Goal: Task Accomplishment & Management: Manage account settings

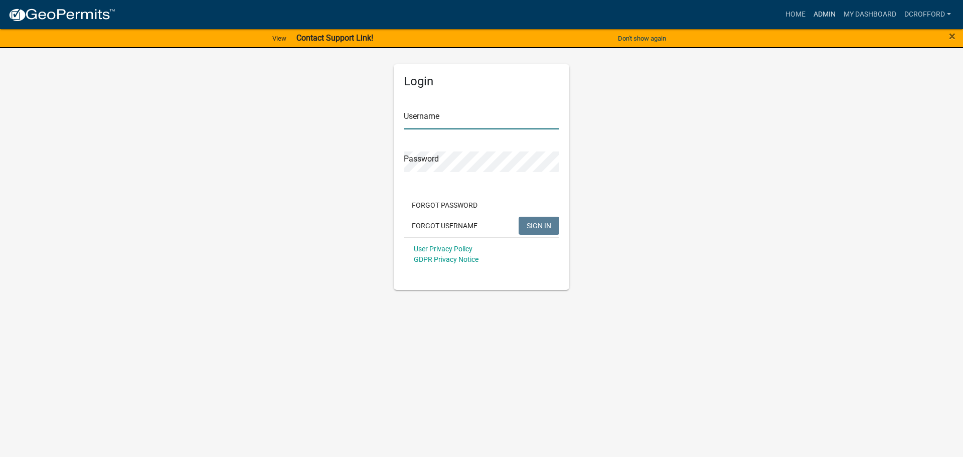
type input "dcrofford"
click at [814, 12] on link "Admin" at bounding box center [824, 14] width 30 height 19
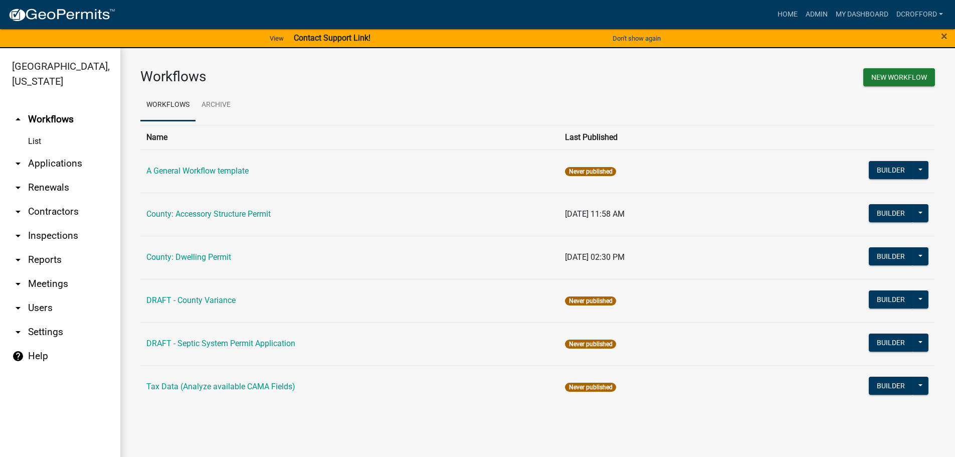
click at [52, 163] on link "arrow_drop_down Applications" at bounding box center [60, 163] width 120 height 24
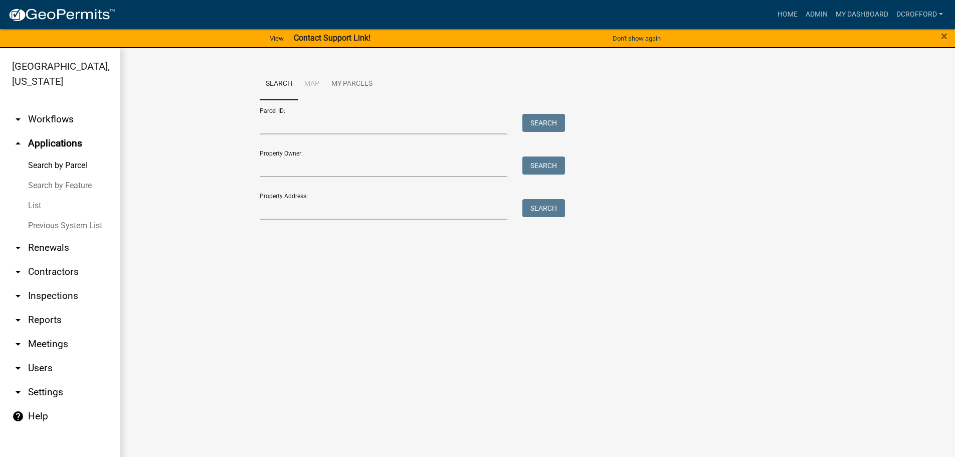
click at [38, 205] on link "List" at bounding box center [60, 206] width 120 height 20
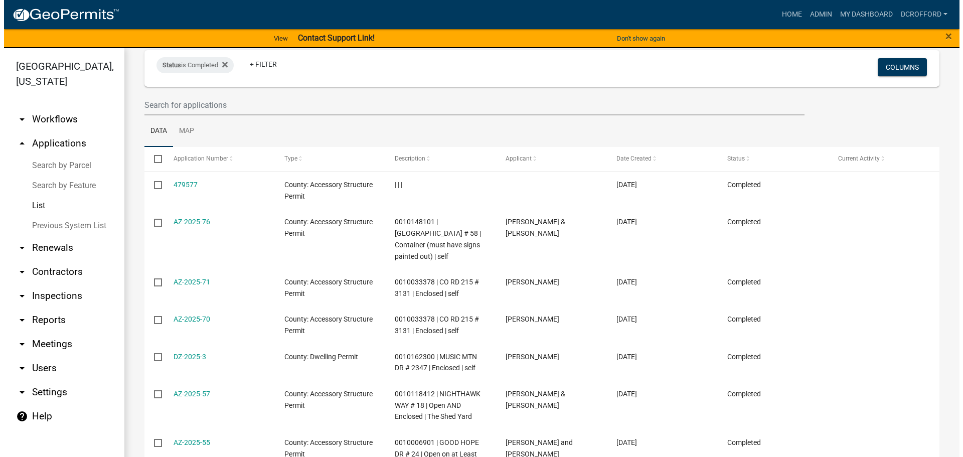
scroll to position [150, 0]
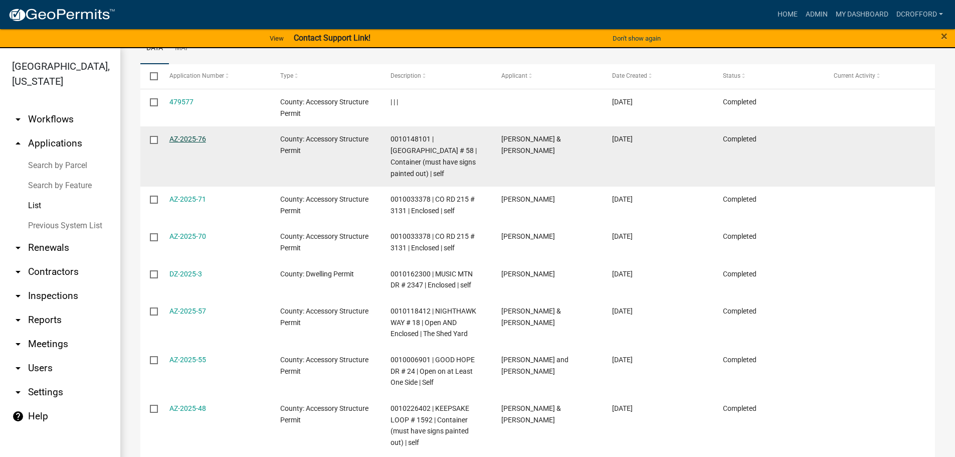
click at [197, 137] on link "AZ-2025-76" at bounding box center [188, 139] width 37 height 8
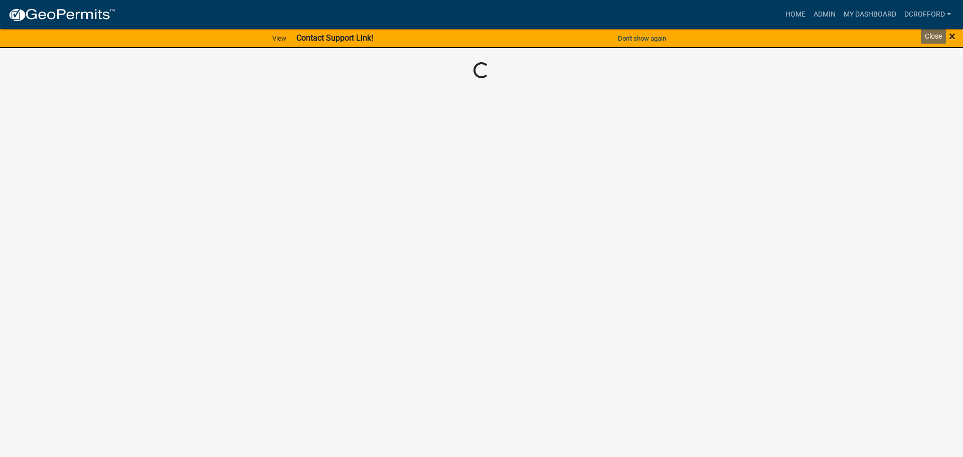
click at [952, 34] on span "×" at bounding box center [952, 36] width 7 height 14
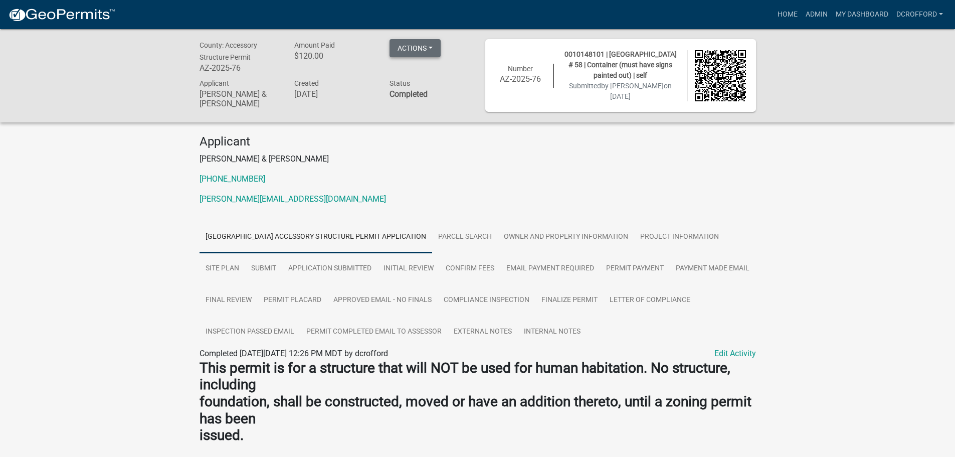
click at [427, 50] on button "Actions" at bounding box center [415, 48] width 51 height 18
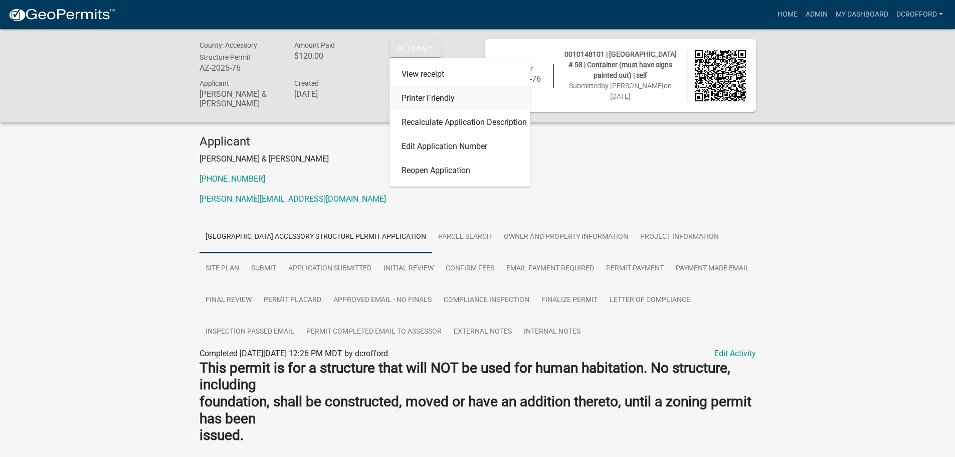
click at [479, 97] on link "Printer Friendly" at bounding box center [460, 98] width 140 height 24
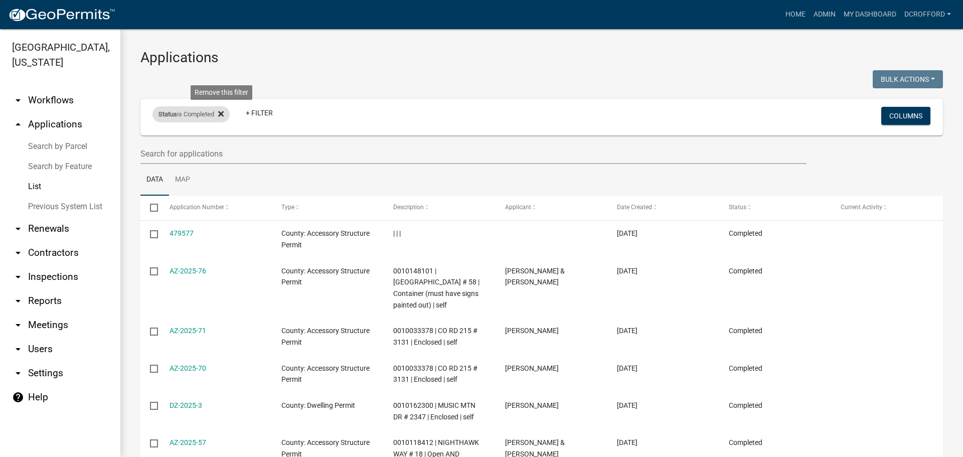
click at [221, 118] on fa-icon at bounding box center [219, 114] width 10 height 16
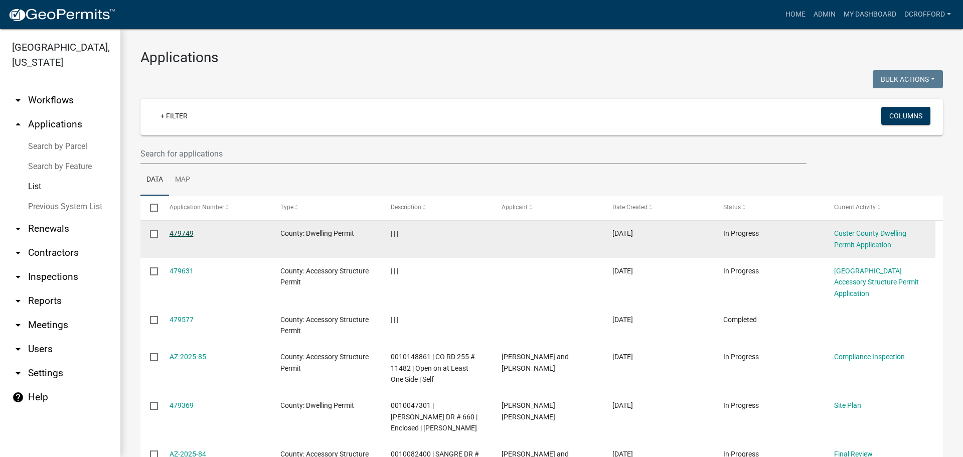
click at [174, 229] on link "479749" at bounding box center [182, 233] width 24 height 8
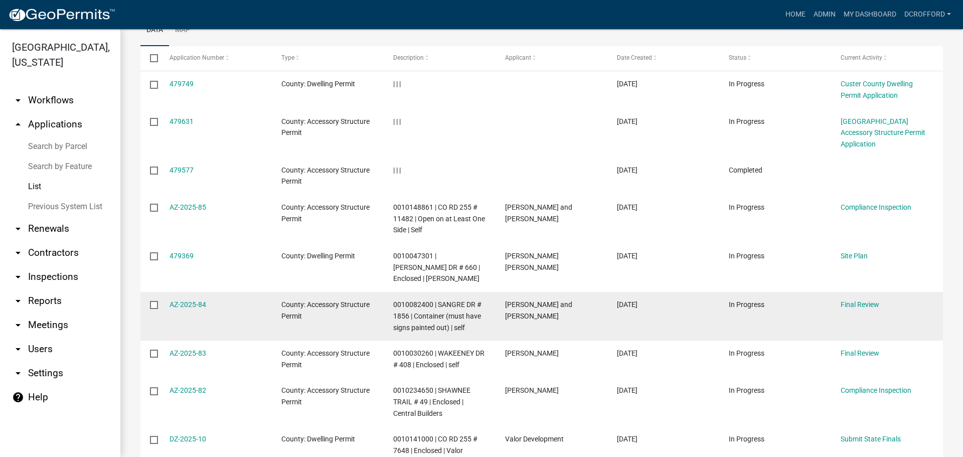
scroll to position [150, 0]
click at [179, 299] on link "AZ-2025-84" at bounding box center [188, 303] width 37 height 8
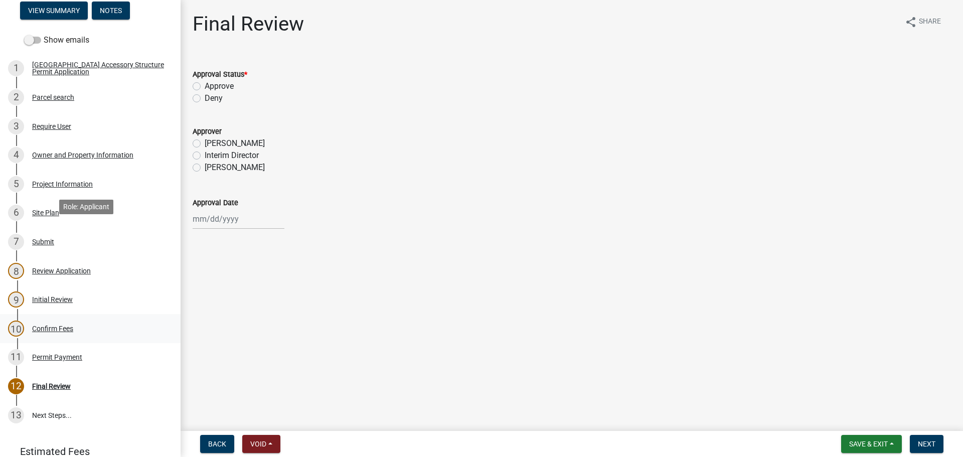
scroll to position [150, 0]
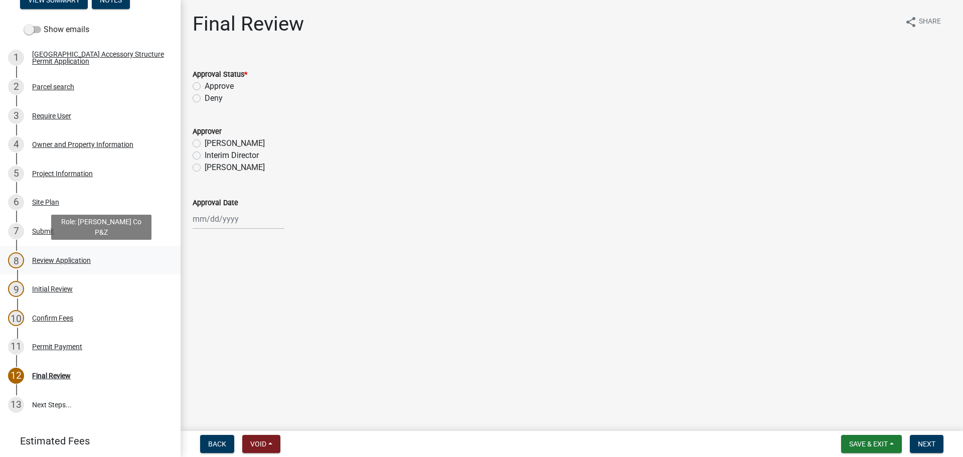
click at [47, 258] on div "Review Application" at bounding box center [61, 260] width 59 height 7
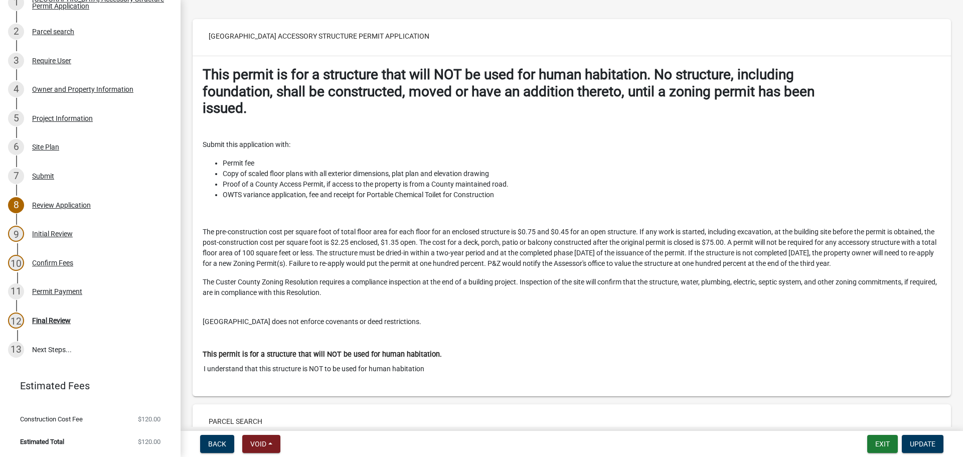
scroll to position [0, 0]
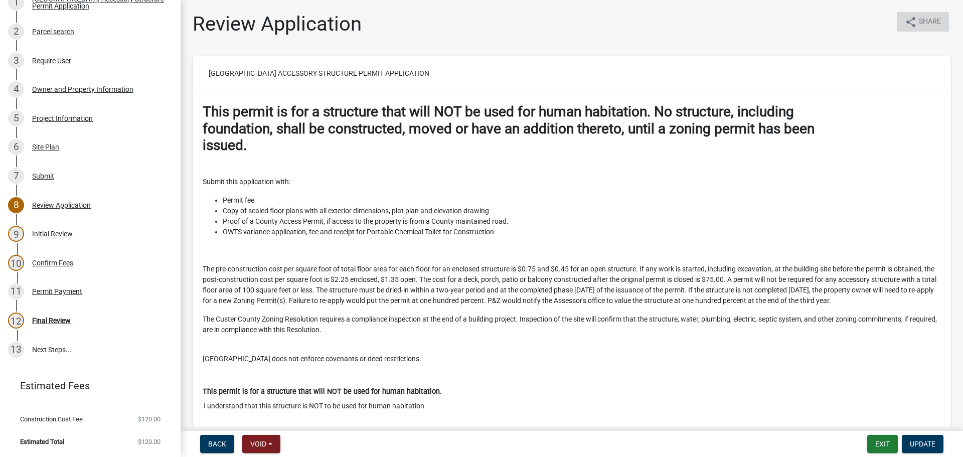
click at [919, 23] on span "Share" at bounding box center [930, 22] width 22 height 12
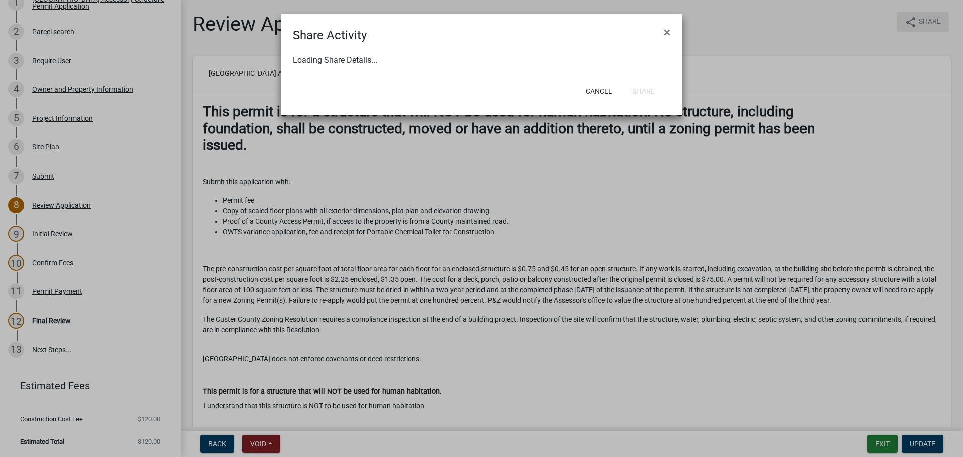
select select "1"
select select "0"
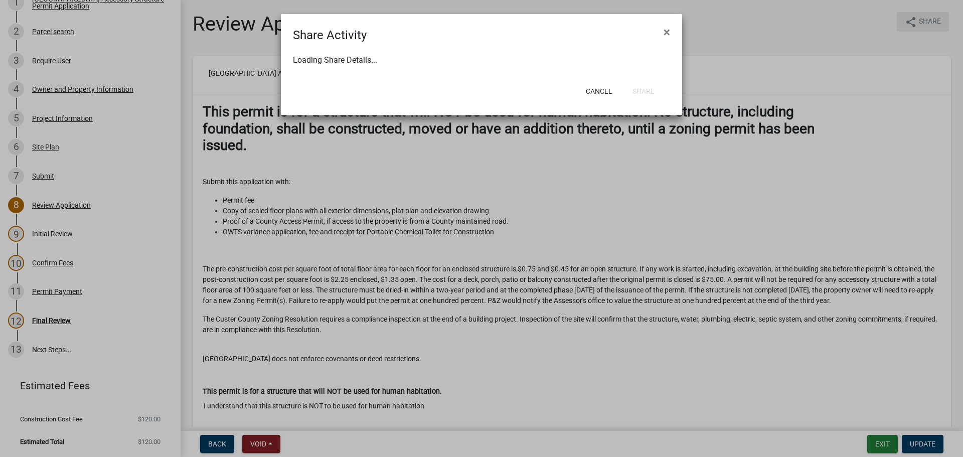
select select "0"
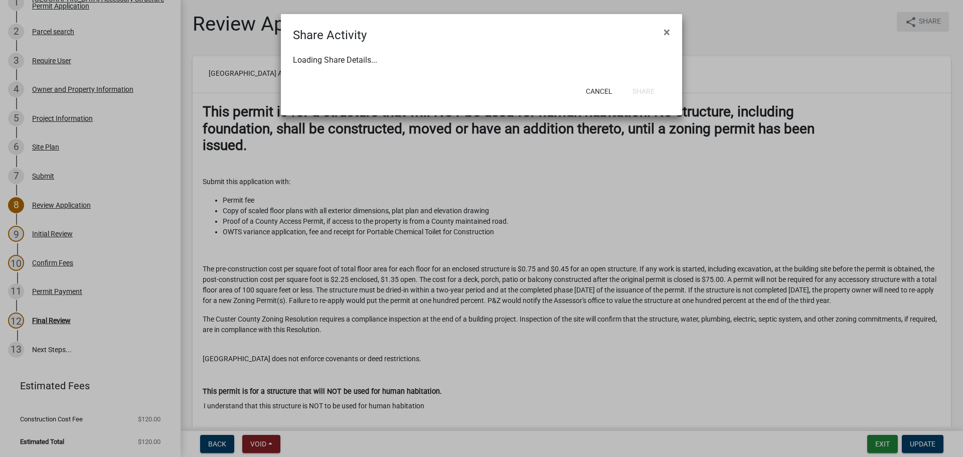
select select "0"
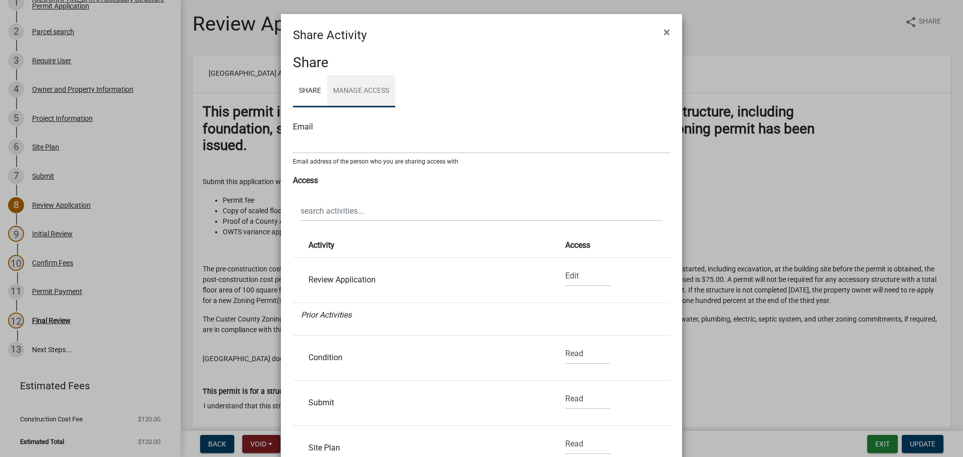
click at [362, 91] on link "Manage Access" at bounding box center [361, 91] width 68 height 32
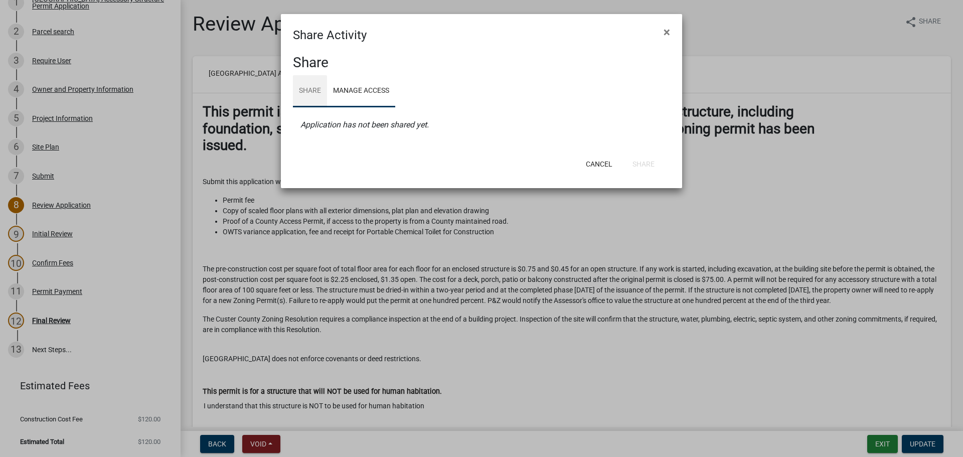
click at [310, 90] on link "Share" at bounding box center [310, 91] width 34 height 32
select select "1"
select select "0"
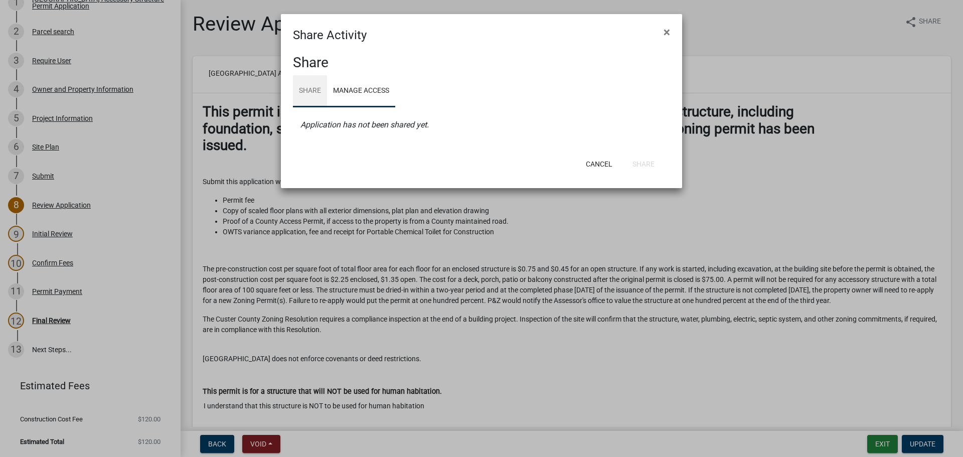
select select "0"
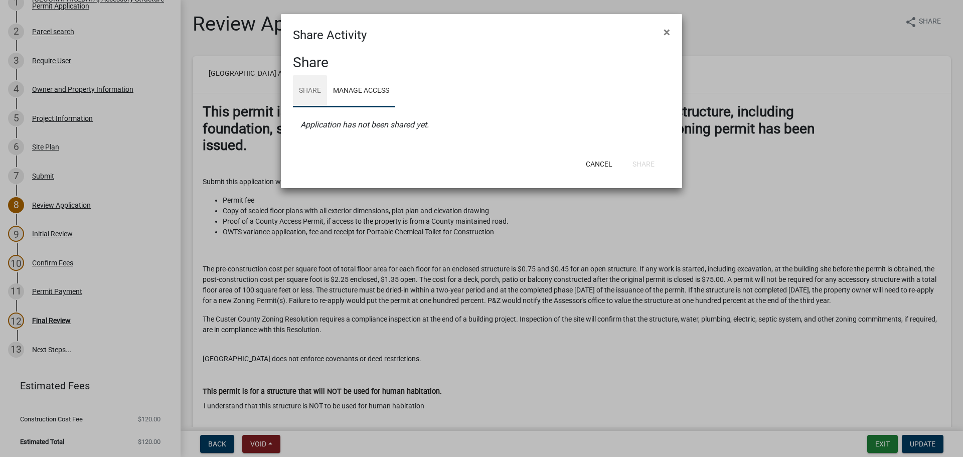
select select "0"
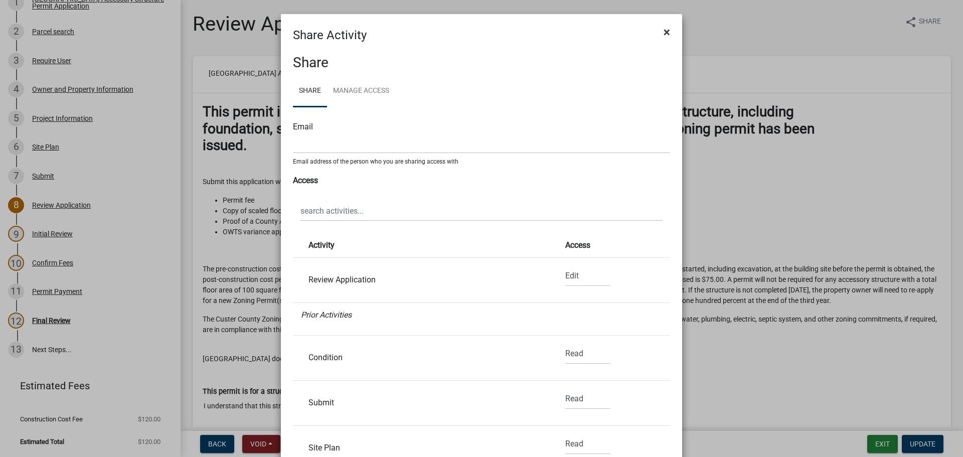
click at [659, 27] on button "×" at bounding box center [667, 32] width 23 height 28
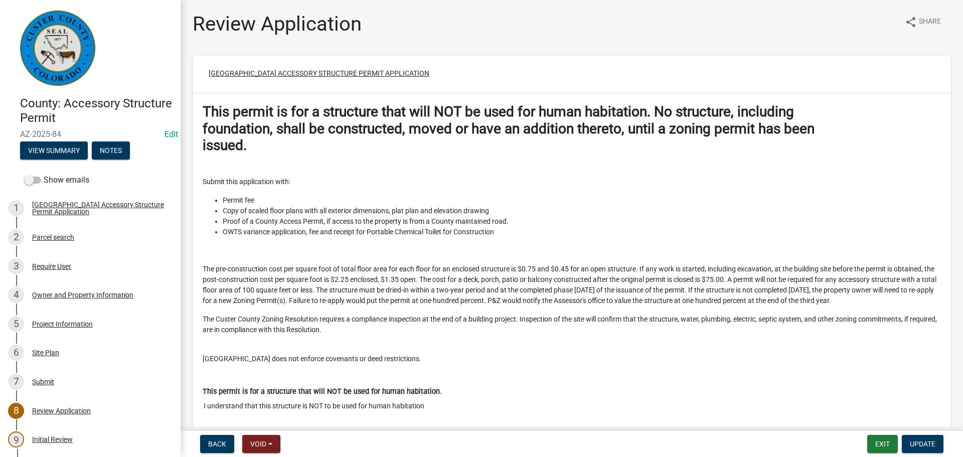
click at [391, 75] on button "Custer County Accessory Structure Permit Application" at bounding box center [319, 73] width 237 height 18
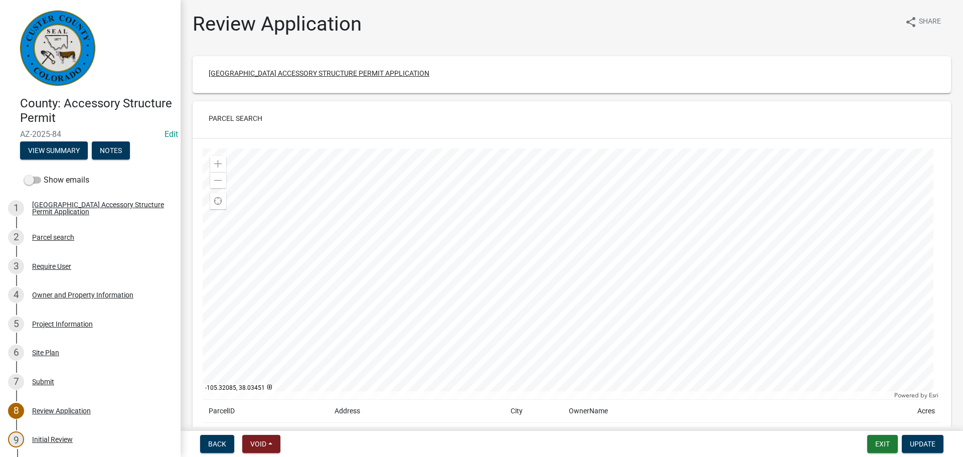
click at [391, 75] on button "Custer County Accessory Structure Permit Application" at bounding box center [319, 73] width 237 height 18
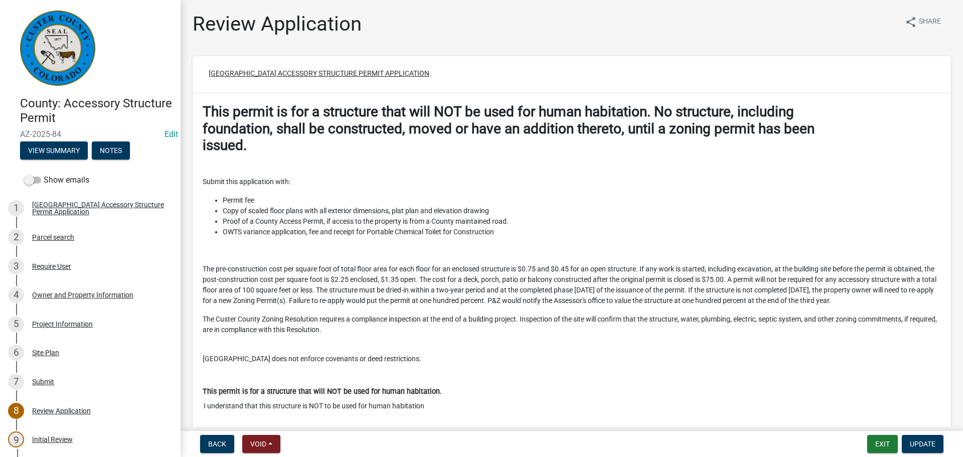
click at [391, 75] on button "Custer County Accessory Structure Permit Application" at bounding box center [319, 73] width 237 height 18
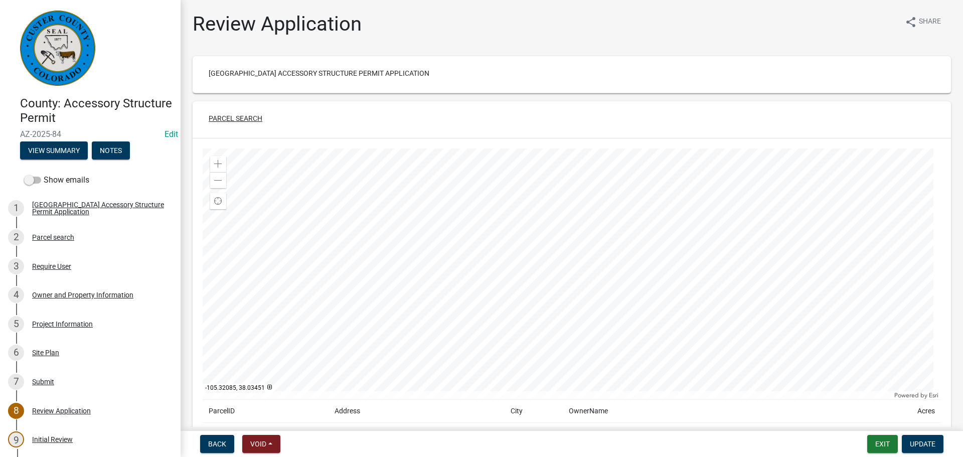
click at [252, 119] on button "Parcel search" at bounding box center [236, 118] width 70 height 18
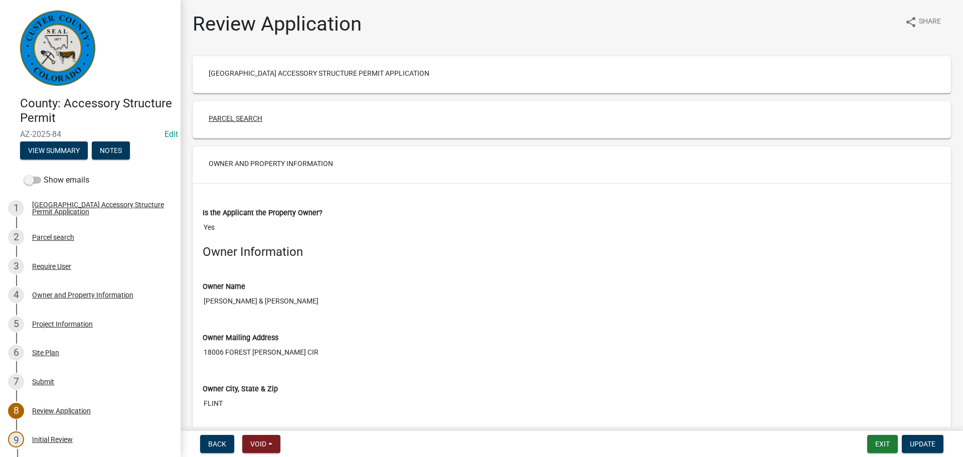
click at [259, 117] on button "Parcel search" at bounding box center [236, 118] width 70 height 18
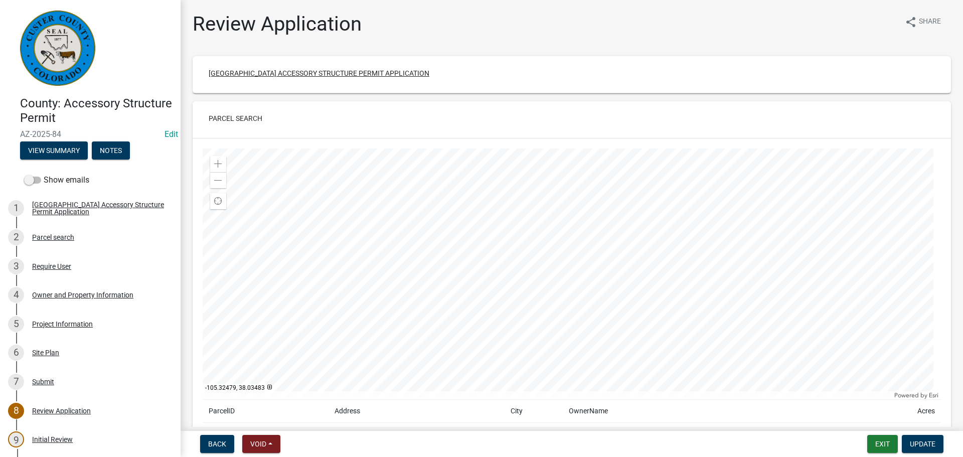
click at [324, 78] on button "Custer County Accessory Structure Permit Application" at bounding box center [319, 73] width 237 height 18
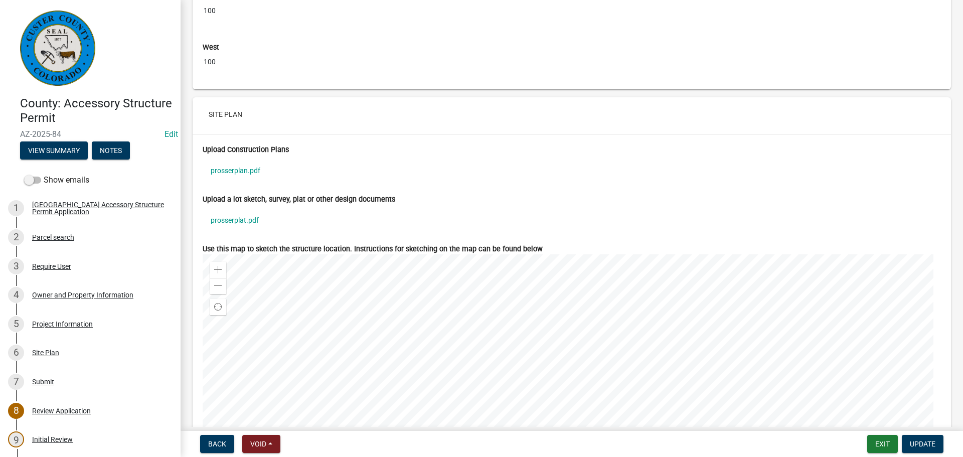
scroll to position [3611, 0]
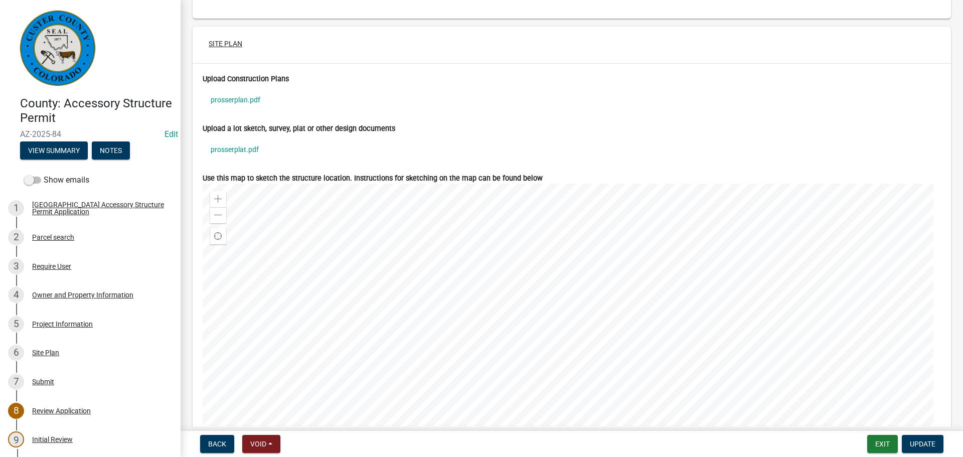
click at [223, 53] on button "Site Plan" at bounding box center [226, 44] width 50 height 18
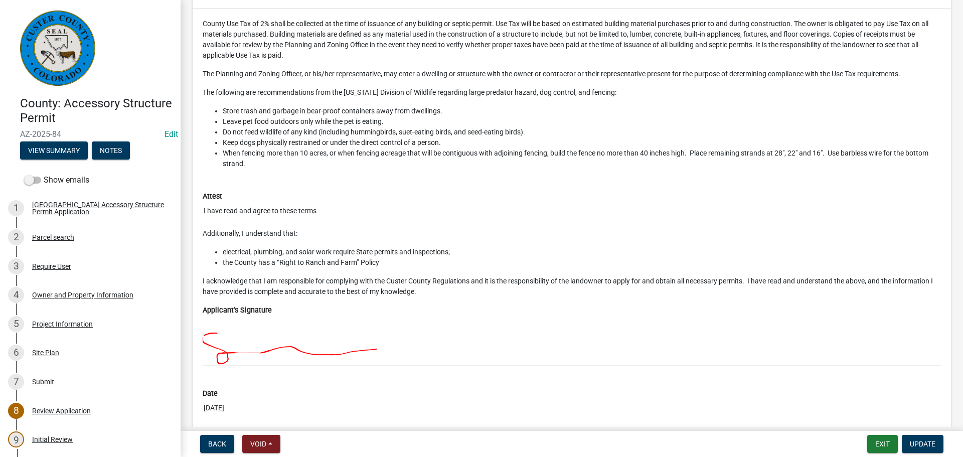
scroll to position [3661, 0]
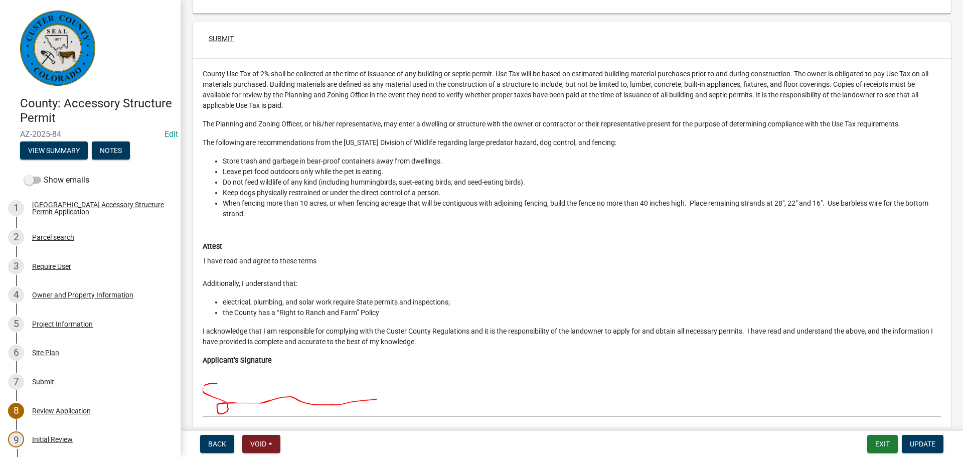
click at [226, 46] on button "Submit" at bounding box center [221, 39] width 41 height 18
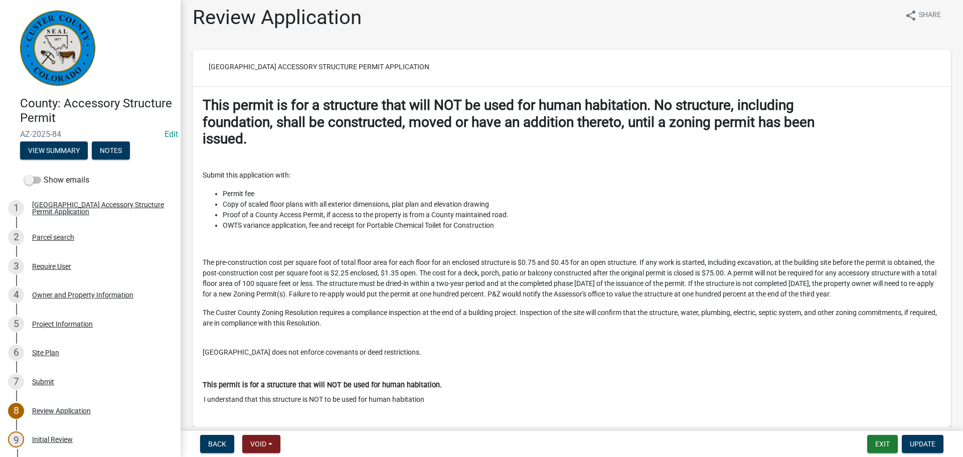
scroll to position [0, 0]
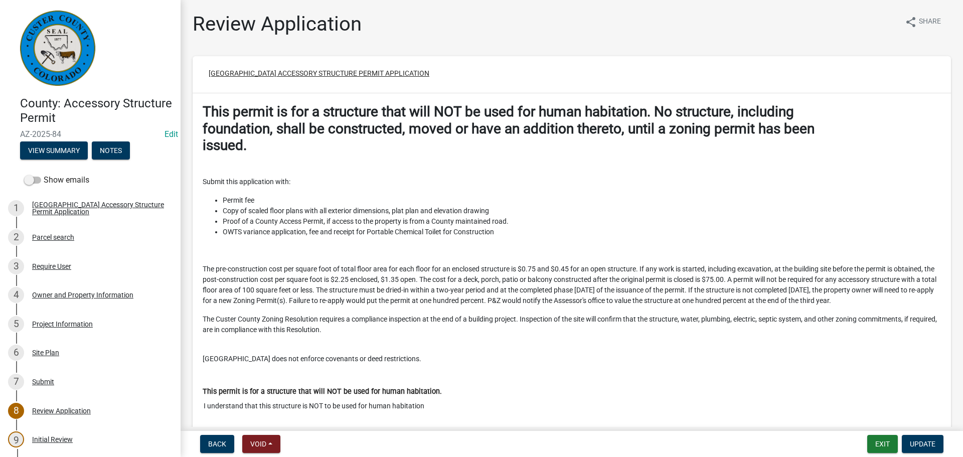
click at [299, 72] on button "Custer County Accessory Structure Permit Application" at bounding box center [319, 73] width 237 height 18
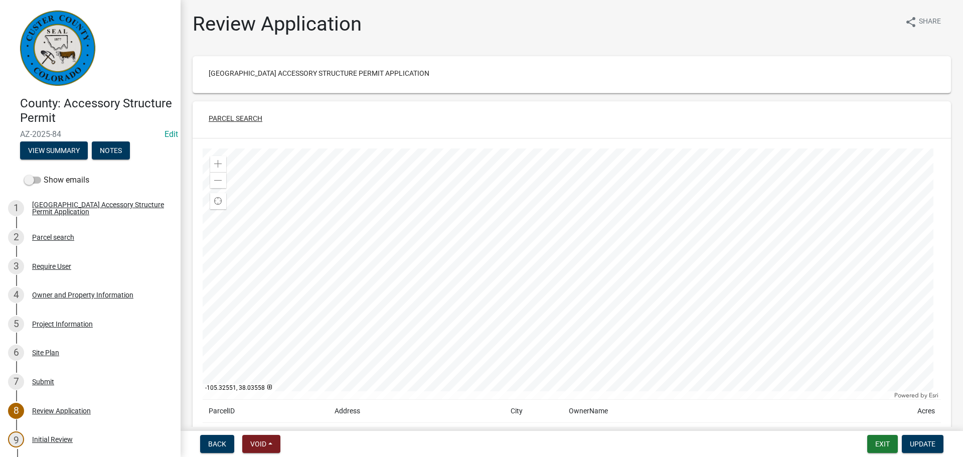
click at [256, 115] on button "Parcel search" at bounding box center [236, 118] width 70 height 18
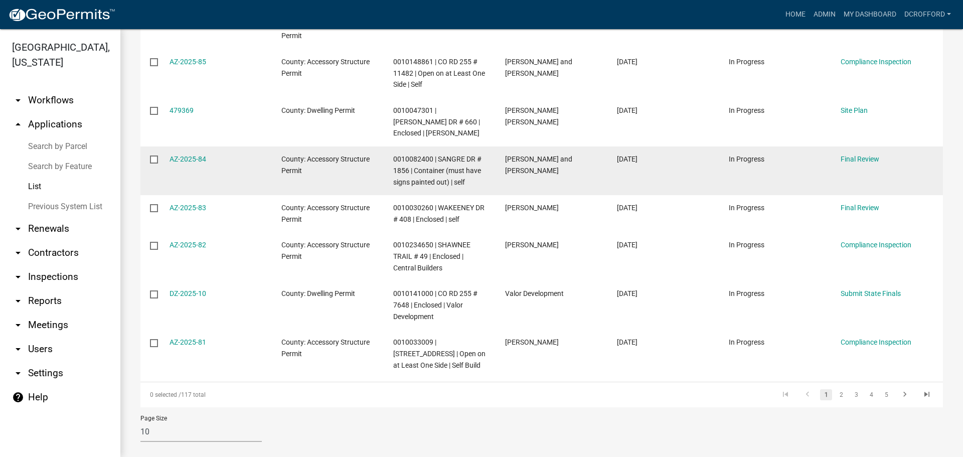
scroll to position [296, 0]
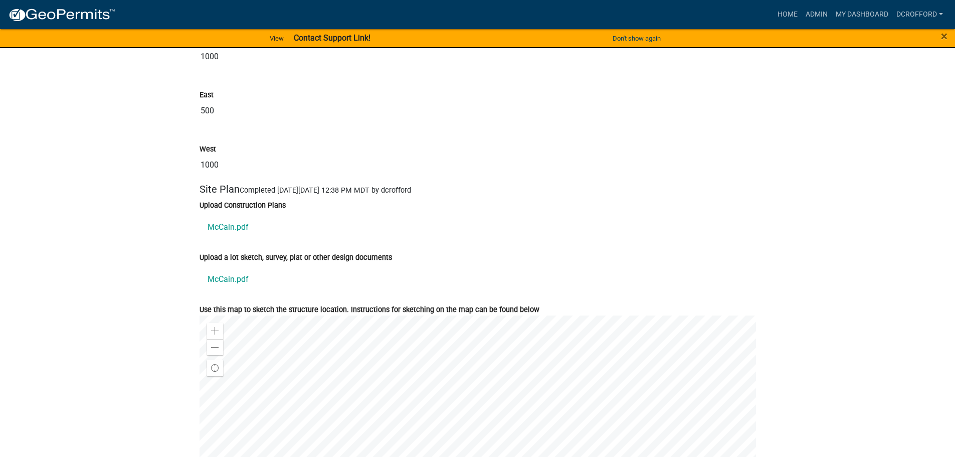
scroll to position [3611, 0]
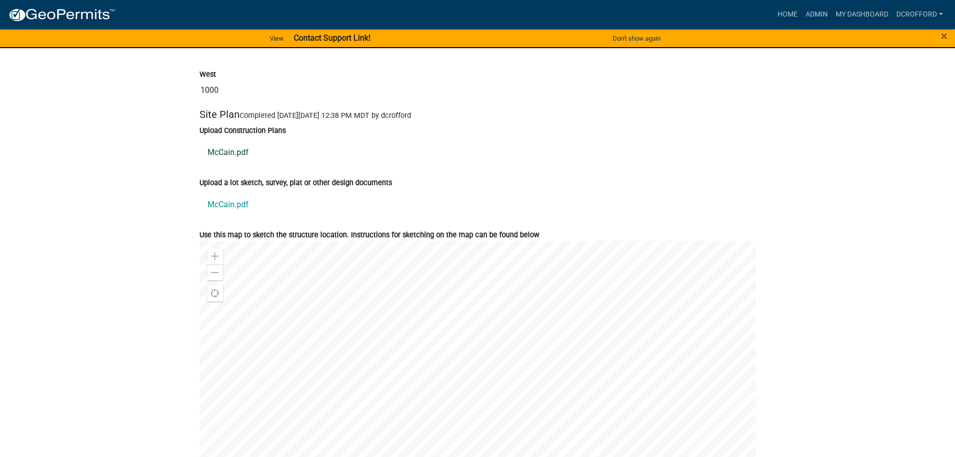
click at [229, 161] on link "McCain.pdf" at bounding box center [478, 152] width 557 height 24
click at [221, 210] on link "McCain.pdf" at bounding box center [478, 205] width 557 height 24
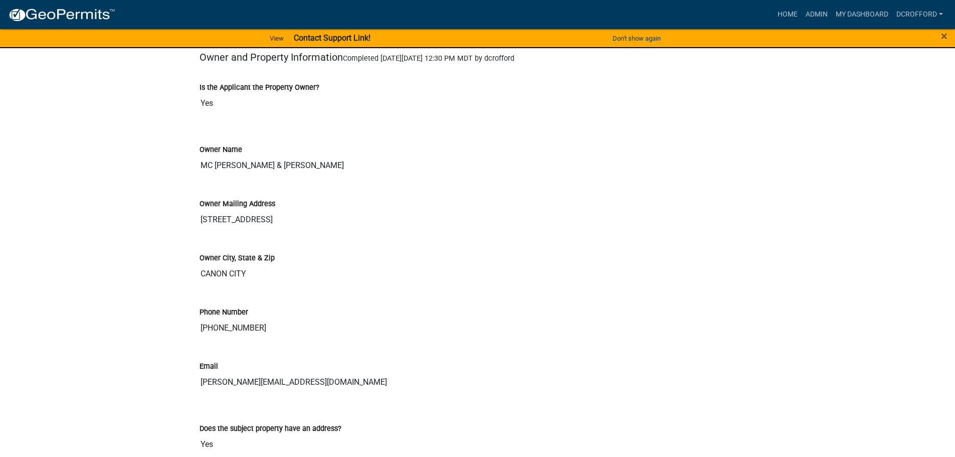
scroll to position [864, 0]
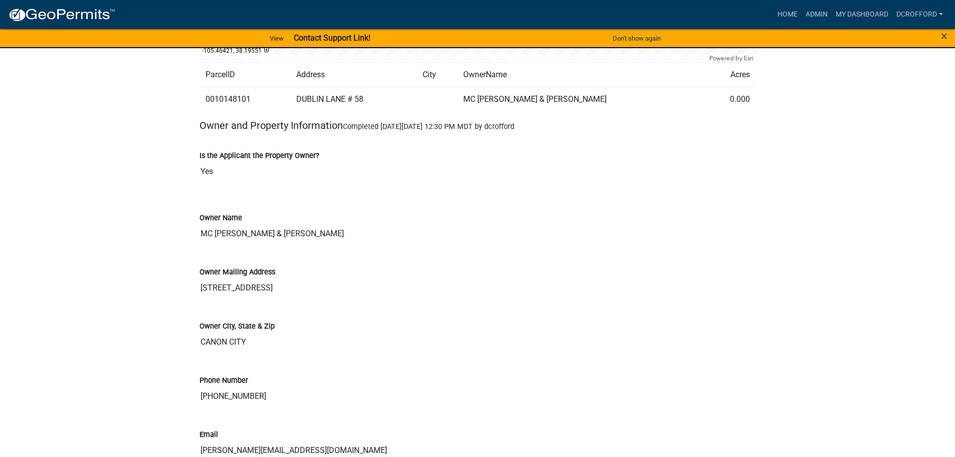
drag, startPoint x: 614, startPoint y: 335, endPoint x: 607, endPoint y: 299, distance: 35.7
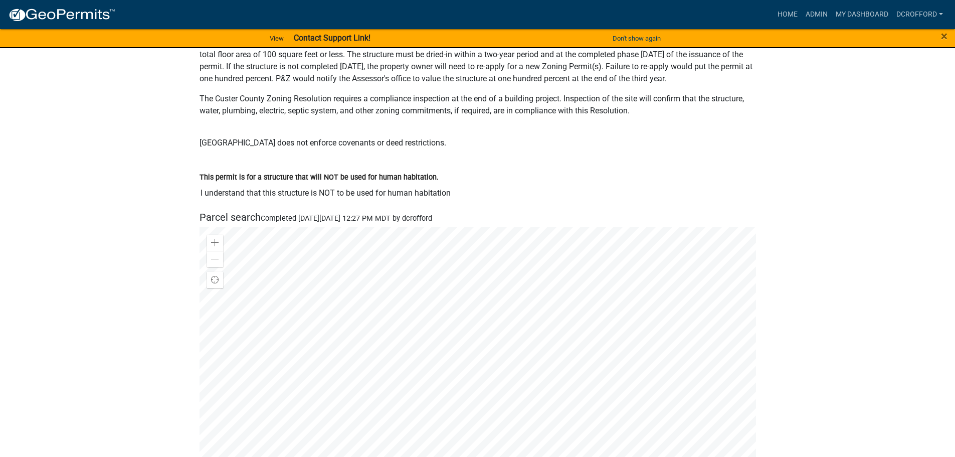
scroll to position [451, 0]
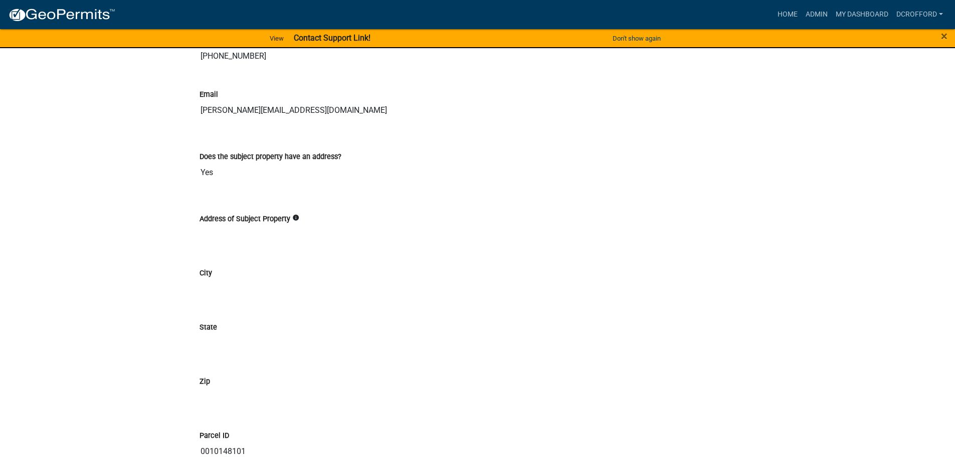
click at [394, 163] on div "Does the subject property have an address?" at bounding box center [478, 156] width 557 height 12
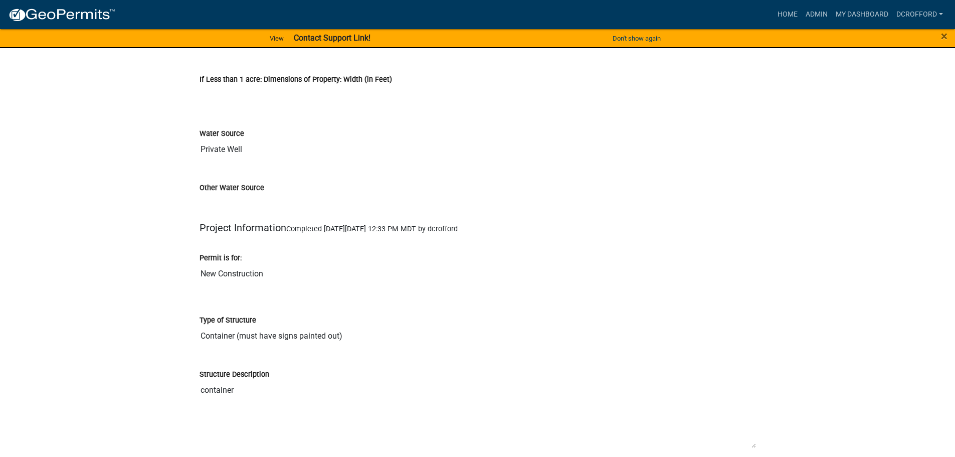
scroll to position [1956, 0]
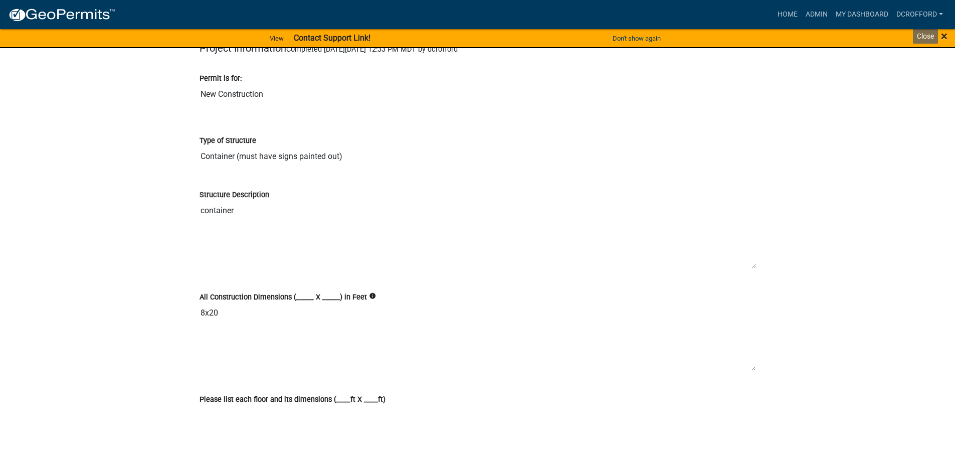
click at [946, 35] on span "×" at bounding box center [944, 36] width 7 height 14
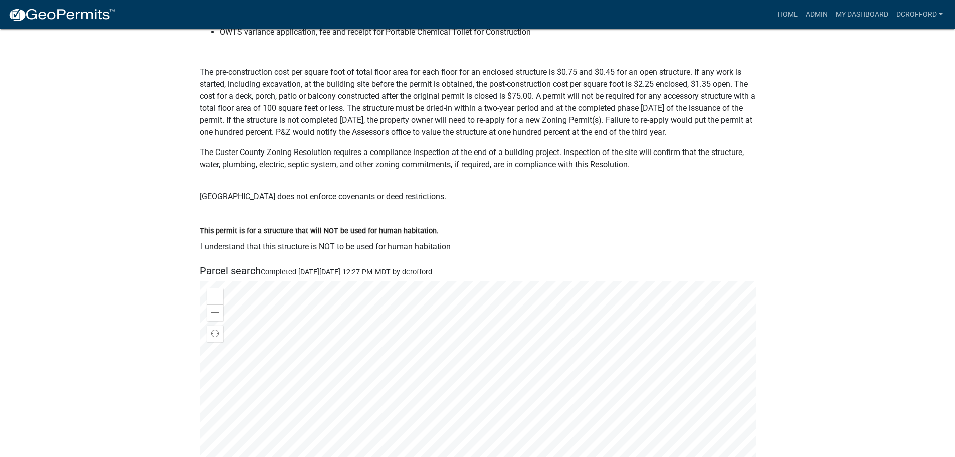
scroll to position [225, 0]
